Goal: Task Accomplishment & Management: Manage account settings

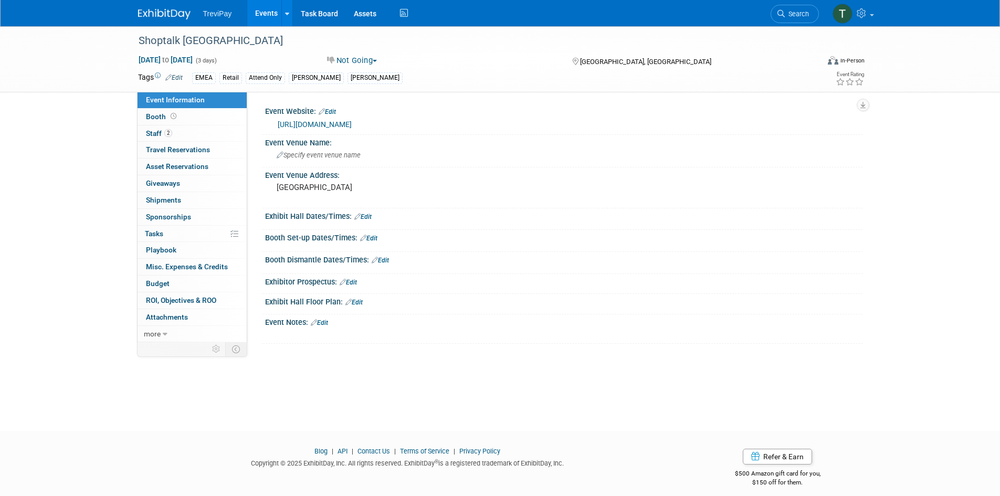
click at [268, 7] on link "Events" at bounding box center [266, 13] width 38 height 26
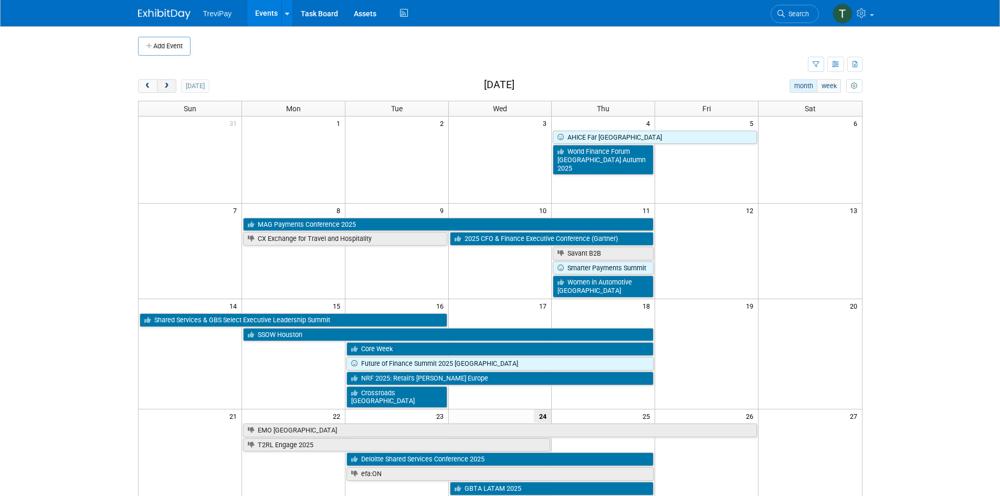
click at [173, 83] on button "next" at bounding box center [166, 86] width 19 height 14
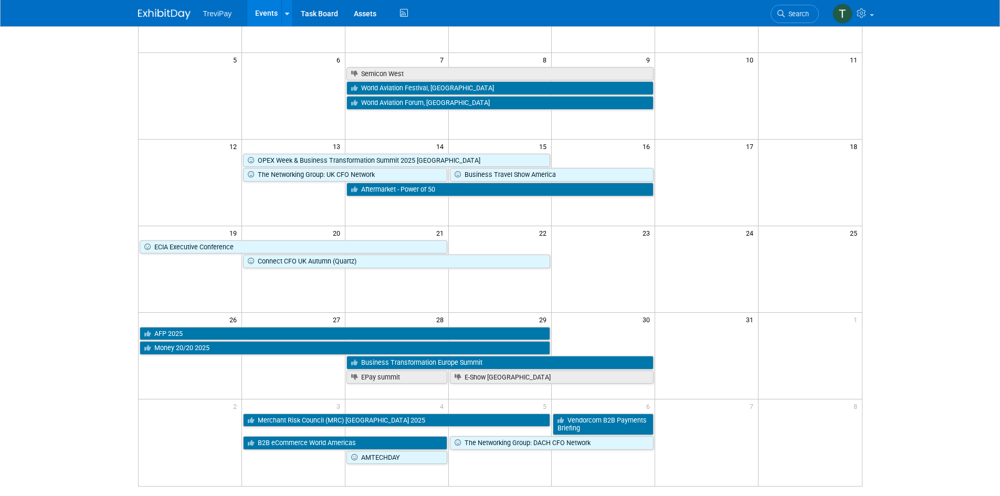
scroll to position [157, 0]
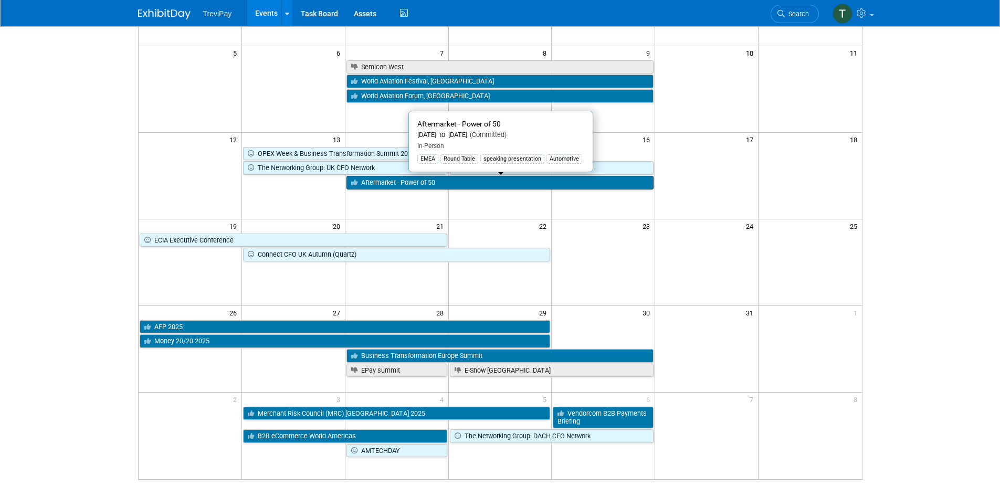
click at [435, 183] on link "Aftermarket - Power of 50" at bounding box center [500, 183] width 308 height 14
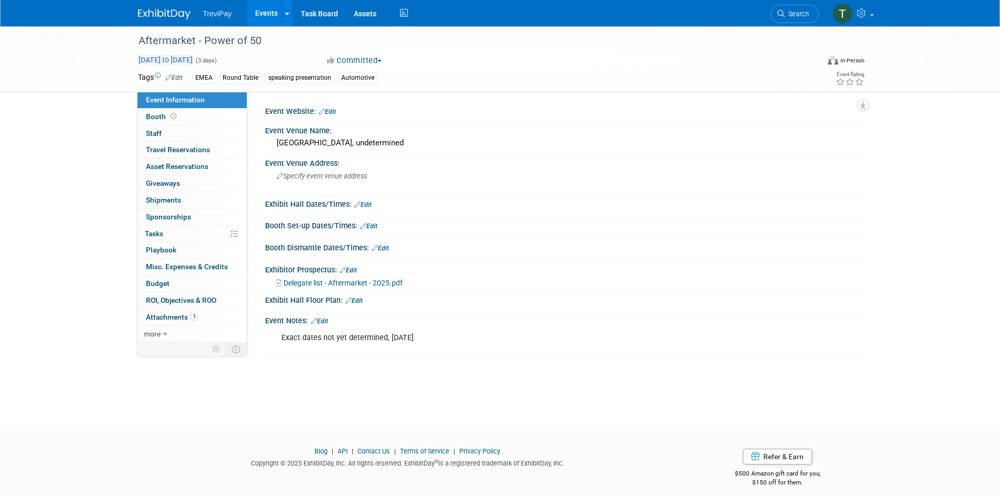
click at [193, 59] on span "Oct 14, 2025 to Oct 16, 2025" at bounding box center [165, 59] width 55 height 9
select select "9"
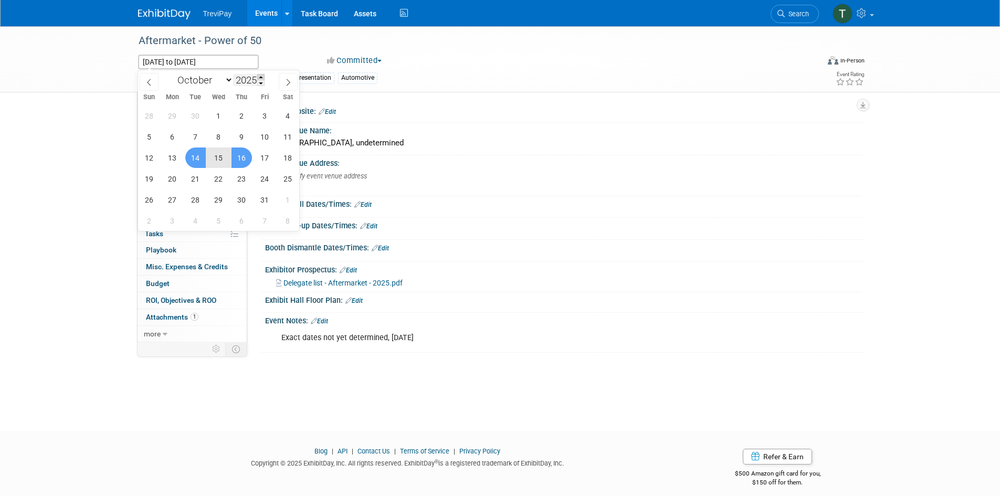
click at [264, 78] on span at bounding box center [260, 77] width 7 height 6
type input "2026"
click at [277, 47] on div "Aftermarket - Power of 50" at bounding box center [469, 40] width 668 height 19
